Goal: Find specific page/section: Find specific page/section

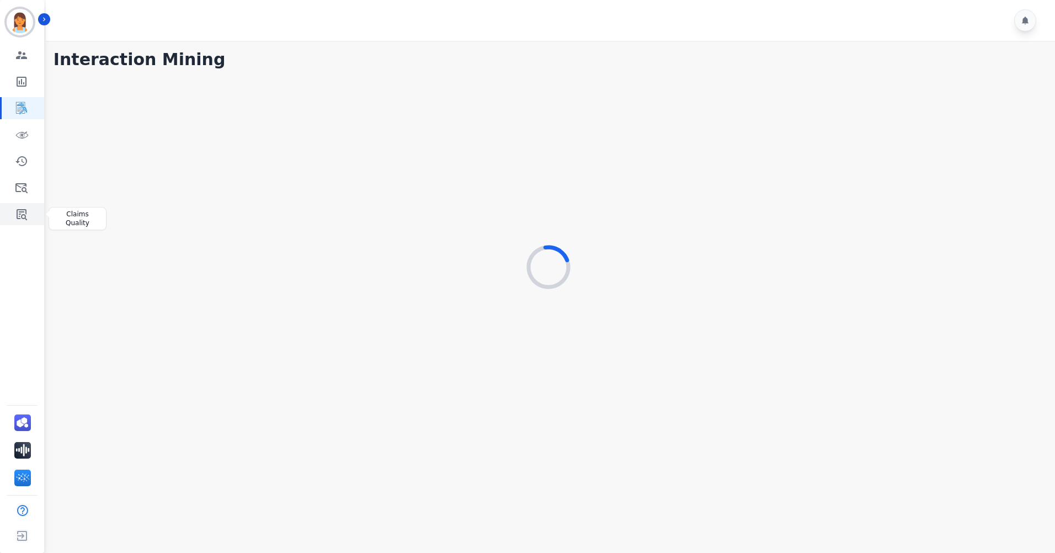
click at [19, 213] on icon "Sidebar" at bounding box center [21, 214] width 13 height 13
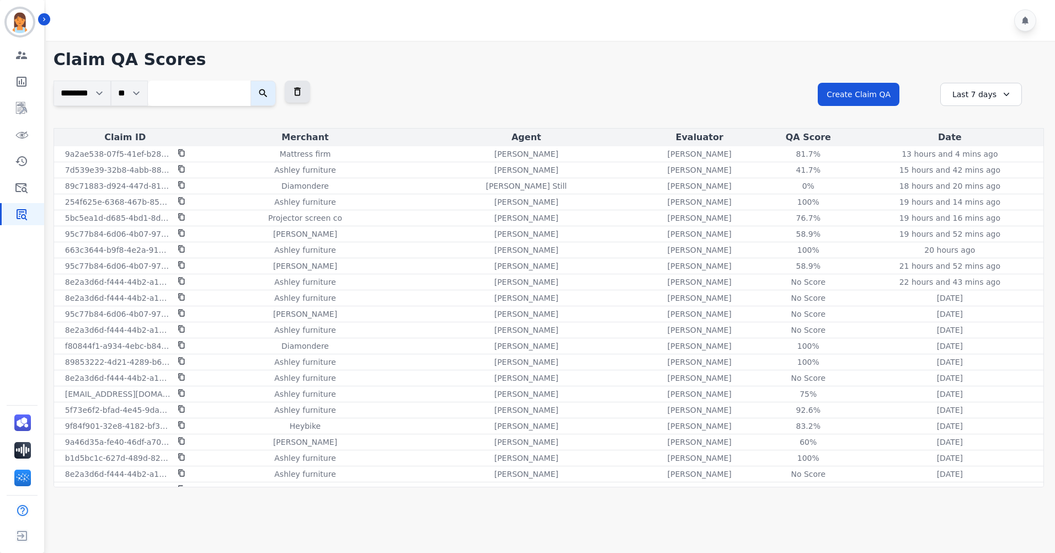
click at [505, 94] on div "**********" at bounding box center [549, 104] width 991 height 47
